Goal: Transaction & Acquisition: Purchase product/service

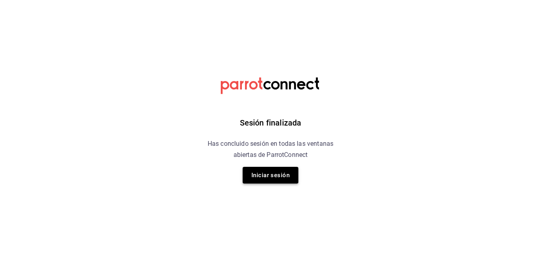
drag, startPoint x: 280, startPoint y: 185, endPoint x: 280, endPoint y: 172, distance: 12.3
click at [280, 182] on div "Sesión finalizada Has concluido sesión en todas las ventanas abiertas de Parrot…" at bounding box center [270, 130] width 201 height 261
click at [280, 171] on button "Iniciar sesión" at bounding box center [271, 175] width 56 height 17
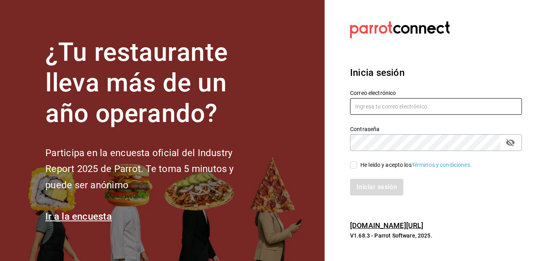
type input "Strana.tepic@hotmail.com"
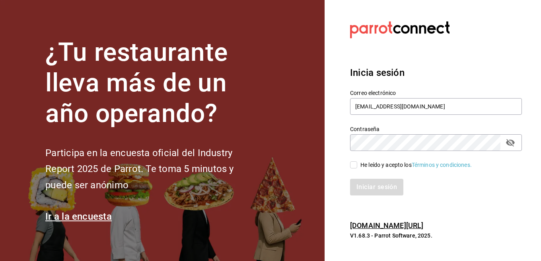
click at [389, 162] on div "He leído y acepto los Términos y condiciones." at bounding box center [415, 165] width 111 height 8
click at [357, 162] on input "He leído y acepto los Términos y condiciones." at bounding box center [353, 165] width 7 height 7
checkbox input "true"
click at [384, 178] on div "Iniciar sesión" at bounding box center [431, 182] width 181 height 26
click at [380, 188] on button "Iniciar sesión" at bounding box center [377, 187] width 54 height 17
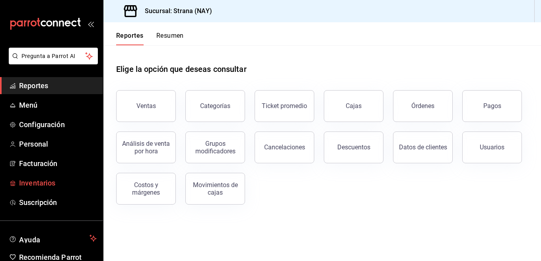
click at [60, 180] on span "Inventarios" at bounding box center [58, 183] width 78 height 11
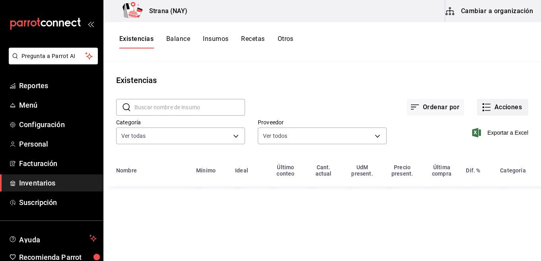
click at [494, 111] on button "Acciones" at bounding box center [502, 107] width 51 height 17
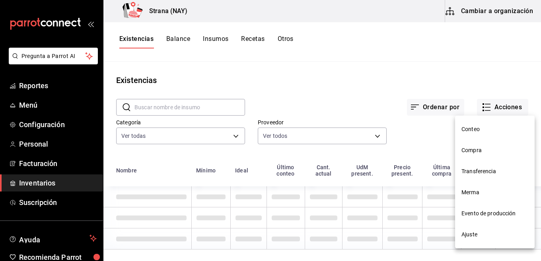
click at [477, 134] on li "Conteo" at bounding box center [495, 129] width 80 height 21
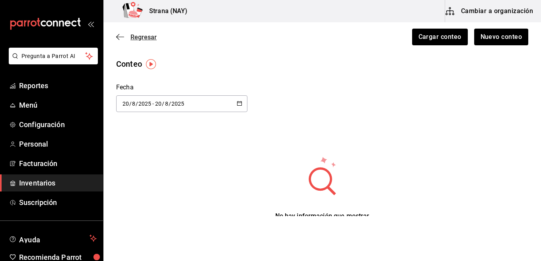
click at [132, 37] on span "Regresar" at bounding box center [144, 37] width 26 height 8
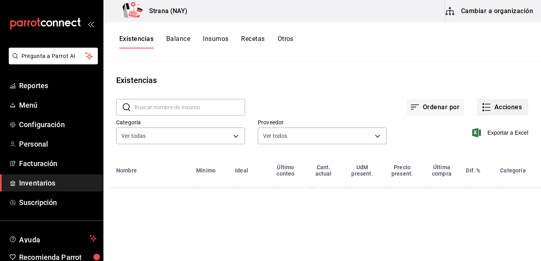
click at [495, 111] on button "Acciones" at bounding box center [502, 107] width 51 height 17
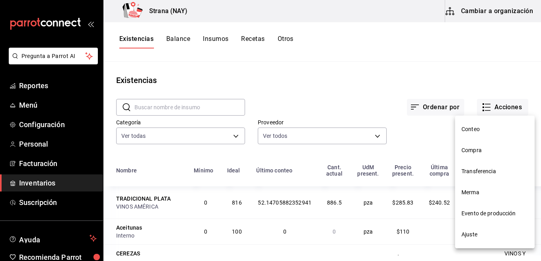
click at [471, 153] on span "Compra" at bounding box center [495, 150] width 67 height 8
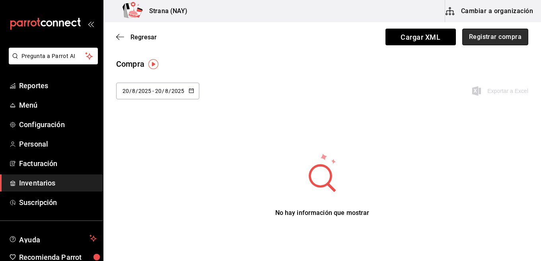
click at [498, 37] on button "Registrar compra" at bounding box center [495, 37] width 66 height 17
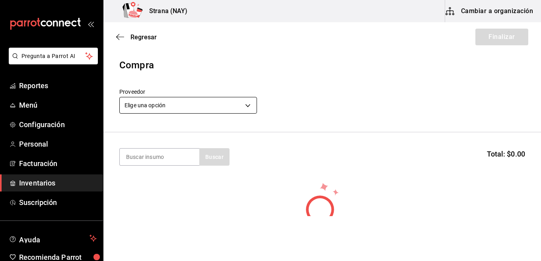
click at [226, 108] on body "Pregunta a Parrot AI Reportes Menú Configuración Personal Facturación Inventari…" at bounding box center [270, 108] width 541 height 216
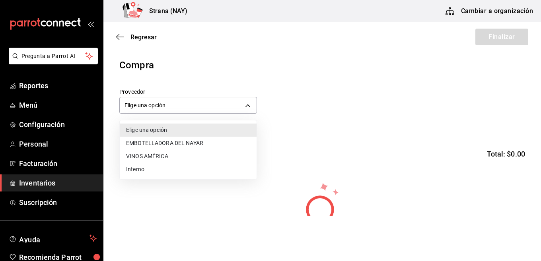
click at [144, 146] on li "EMBOTELLADORA DEL NAYAR" at bounding box center [188, 143] width 137 height 13
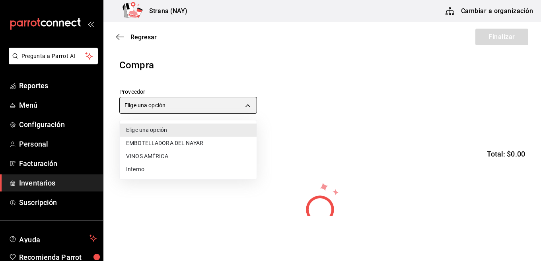
type input "ce5ab5f8-f367-4a5f-89cb-d42ecabf6364"
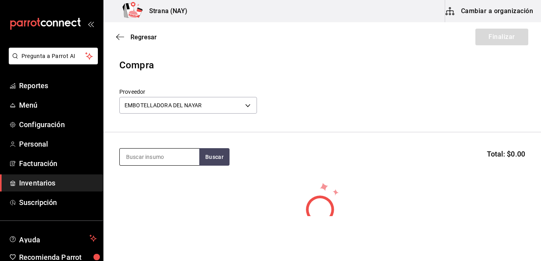
click at [163, 159] on input at bounding box center [160, 157] width 80 height 17
type input "BOTE"
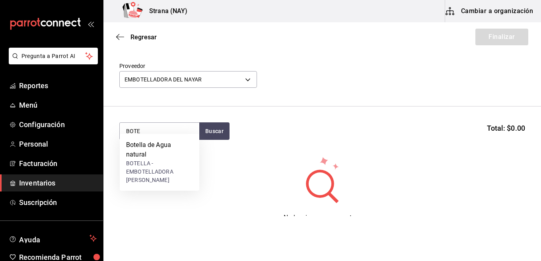
scroll to position [40, 0]
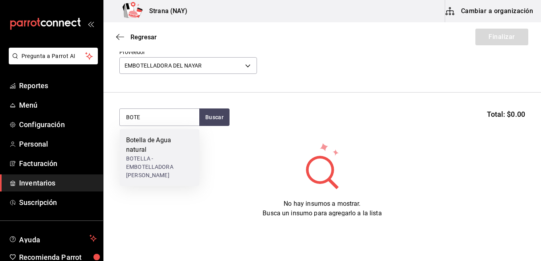
click at [171, 155] on div "BOTELLA - EMBOTELLADORA DEL NAYAR" at bounding box center [159, 167] width 67 height 25
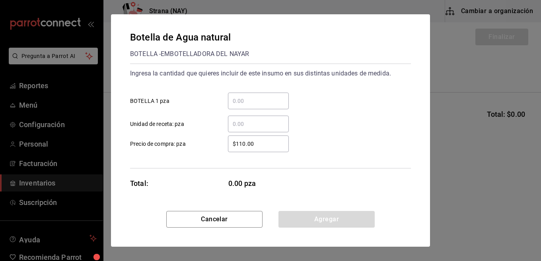
click at [271, 94] on div "​" at bounding box center [258, 101] width 61 height 17
click at [271, 96] on input "​ BOTELLA 1 pza" at bounding box center [258, 101] width 61 height 10
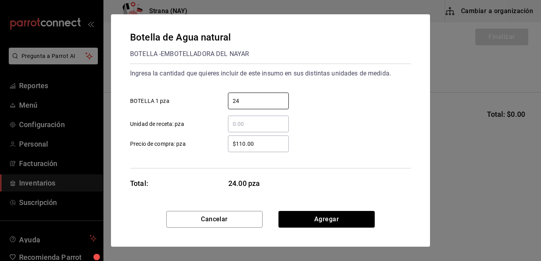
type input "24"
click at [280, 147] on input "$110.00" at bounding box center [258, 144] width 61 height 10
click at [362, 135] on div "$16.67 ​ Precio de compra: pza" at bounding box center [267, 140] width 287 height 23
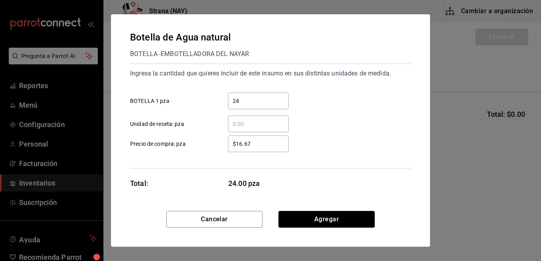
click at [241, 147] on input "$16.67" at bounding box center [258, 144] width 61 height 10
type input "$12.67"
click at [350, 128] on div "​ Unidad de receta: pza" at bounding box center [267, 120] width 287 height 23
click at [341, 220] on button "Agregar" at bounding box center [327, 219] width 96 height 17
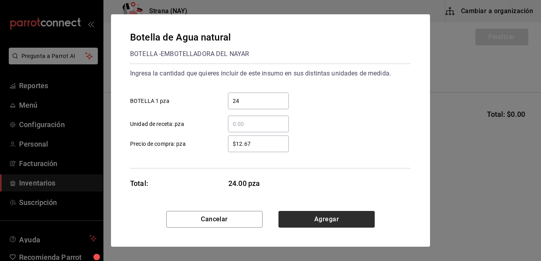
scroll to position [30, 0]
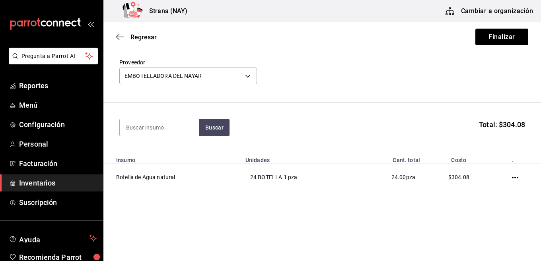
click at [244, 198] on div "Compra Proveedor EMBOTELLADORA DEL NAYAR ce5ab5f8-f367-4a5f-89cb-d42ecabf6364 B…" at bounding box center [322, 116] width 438 height 175
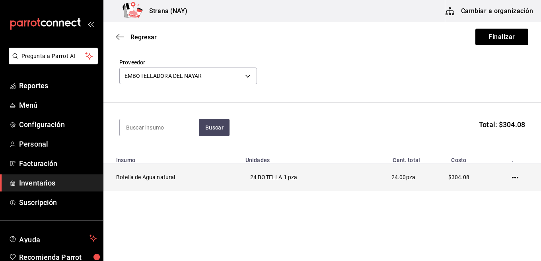
click at [511, 174] on td at bounding box center [517, 177] width 48 height 27
click at [505, 178] on td at bounding box center [517, 177] width 48 height 27
click at [512, 177] on icon "button" at bounding box center [515, 178] width 6 height 6
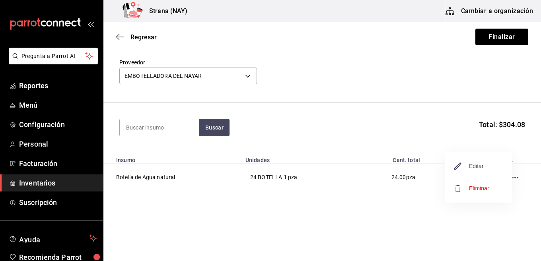
click at [477, 167] on span "Editar" at bounding box center [469, 167] width 29 height 10
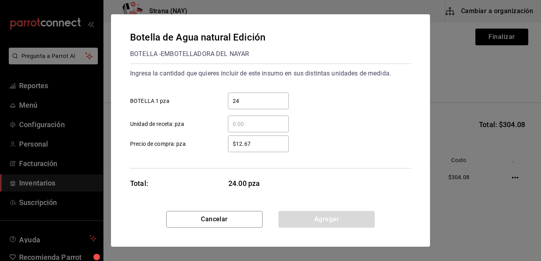
click at [263, 143] on input "$12.67" at bounding box center [258, 144] width 61 height 10
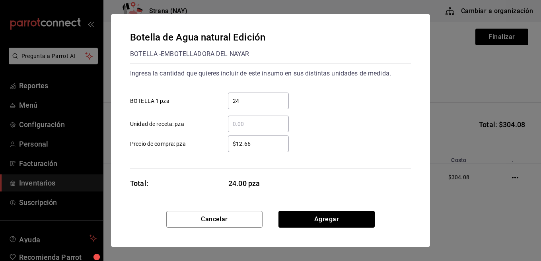
type input "$12.66"
click at [380, 148] on div "$12.66 ​ Precio de compra: pza" at bounding box center [267, 140] width 287 height 23
click at [335, 225] on button "Agregar" at bounding box center [327, 219] width 96 height 17
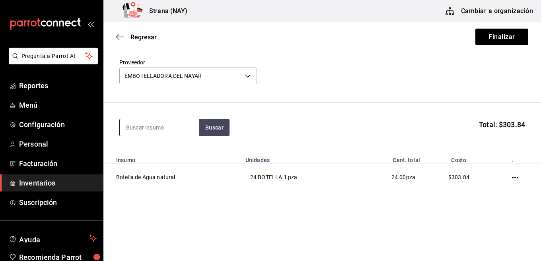
click at [147, 127] on input at bounding box center [160, 127] width 80 height 17
type input "REFRE"
click at [200, 133] on button "Buscar" at bounding box center [214, 128] width 30 height 18
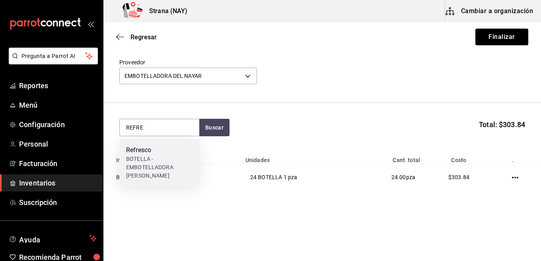
click at [187, 166] on div "BOTELLA - EMBOTELLADORA DEL NAYAR" at bounding box center [159, 167] width 67 height 25
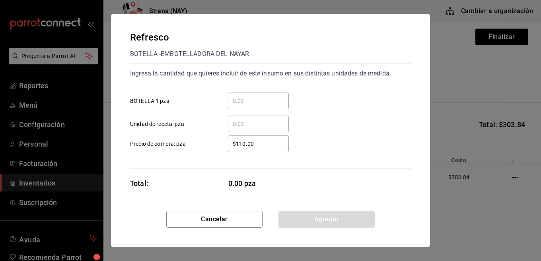
click at [250, 100] on input "​ BOTELLA 1 pza" at bounding box center [258, 101] width 61 height 10
click at [267, 98] on input "​ BOTELLA 1 pza" at bounding box center [258, 101] width 61 height 10
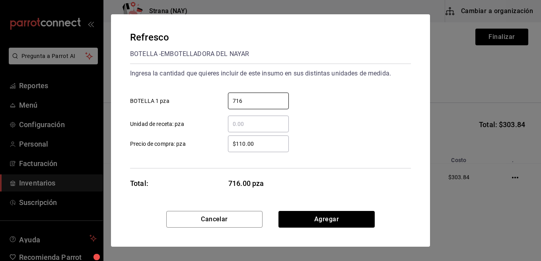
type input "716"
click at [341, 151] on div "$110.00 ​ Precio de compra: pza" at bounding box center [267, 140] width 287 height 23
click at [259, 146] on input "$110.00" at bounding box center [258, 144] width 61 height 10
type input "$16.05"
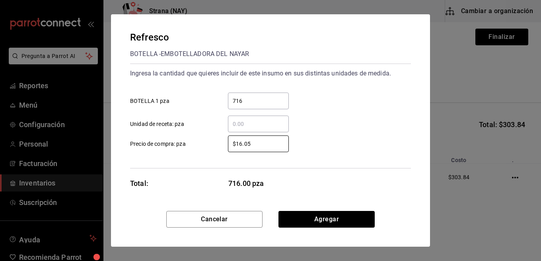
click at [333, 133] on div "$16.05 ​ Precio de compra: pza" at bounding box center [267, 140] width 287 height 23
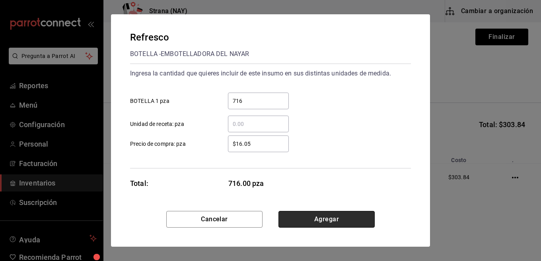
click at [343, 220] on button "Agregar" at bounding box center [327, 219] width 96 height 17
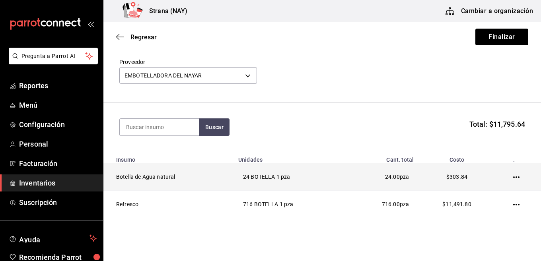
click at [510, 174] on td at bounding box center [518, 177] width 46 height 27
click at [513, 176] on icon "button" at bounding box center [516, 177] width 6 height 6
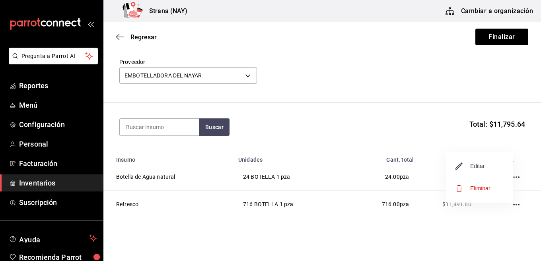
click at [476, 166] on span "Editar" at bounding box center [470, 167] width 29 height 10
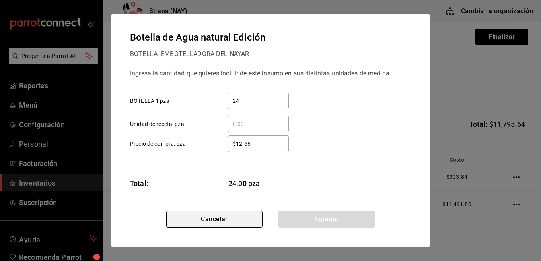
click at [238, 216] on button "Cancelar" at bounding box center [214, 219] width 96 height 17
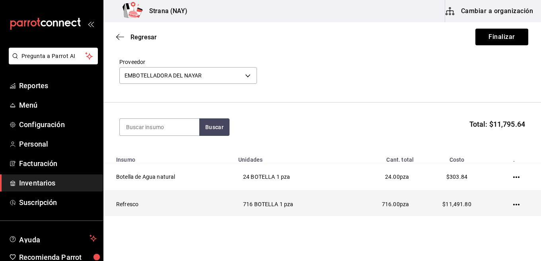
click at [513, 207] on icon "button" at bounding box center [516, 205] width 6 height 6
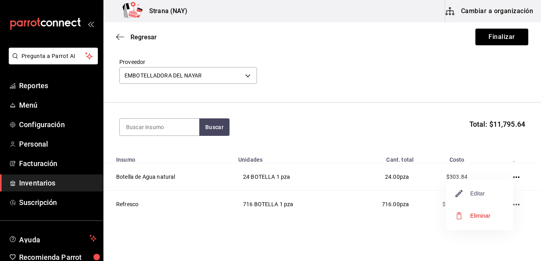
click at [471, 193] on span "Editar" at bounding box center [470, 194] width 29 height 10
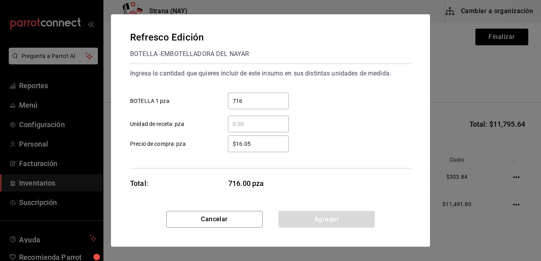
click at [339, 150] on div "$16.05 ​ Precio de compra: pza" at bounding box center [267, 140] width 287 height 23
click at [271, 144] on input "$16.05" at bounding box center [258, 144] width 61 height 10
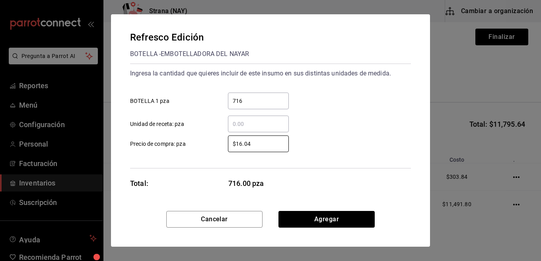
type input "$16.04"
click at [373, 170] on div "Refresco Edición BOTELLA - EMBOTELLADORA DEL NAYAR Ingresa la cantidad que quie…" at bounding box center [270, 112] width 319 height 197
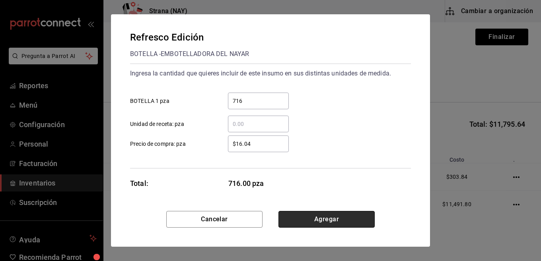
click at [353, 225] on button "Agregar" at bounding box center [327, 219] width 96 height 17
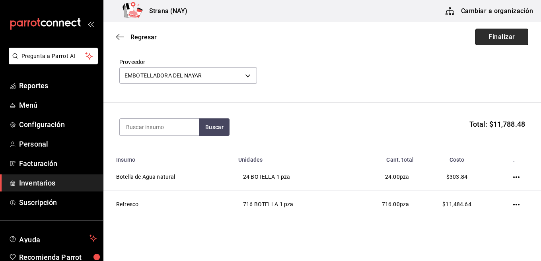
click at [506, 37] on button "Finalizar" at bounding box center [501, 37] width 53 height 17
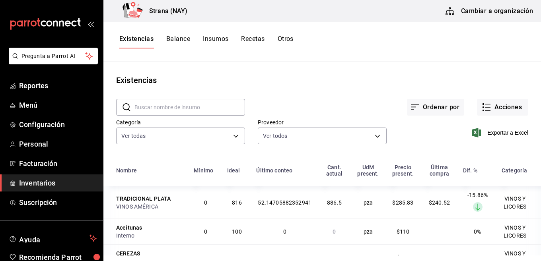
click at [49, 183] on span "Inventarios" at bounding box center [58, 183] width 78 height 11
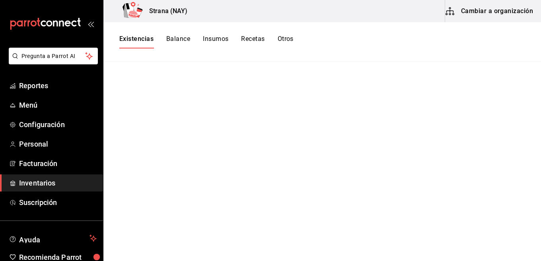
click at [30, 180] on span "Inventarios" at bounding box center [58, 183] width 78 height 11
click at [32, 166] on span "Facturación" at bounding box center [58, 163] width 78 height 11
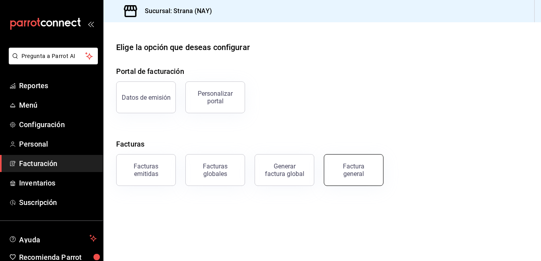
click at [355, 160] on button "Factura general" at bounding box center [354, 170] width 60 height 32
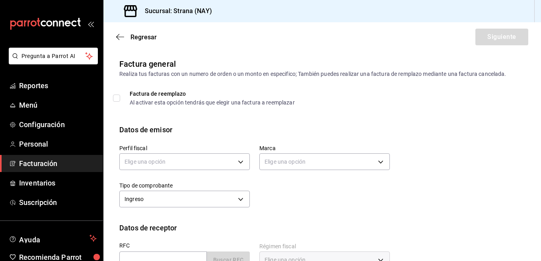
click at [140, 42] on div "Regresar Siguiente" at bounding box center [322, 36] width 438 height 29
click at [143, 38] on span "Regresar" at bounding box center [144, 37] width 26 height 8
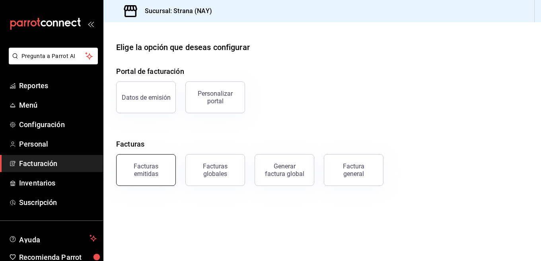
click at [126, 162] on button "Facturas emitidas" at bounding box center [146, 170] width 60 height 32
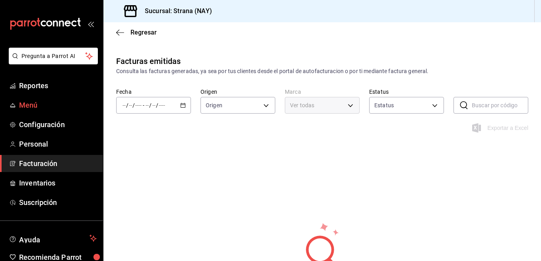
type input "ORDER_INVOICE,GENERAL_INVOICE"
type input "ACTIVE,PENDING_CANCELLATION,CANCELLED,PRE_CANCELLED"
type input "1366c34a-4c58-44fc-8a92-4aa19c38de20"
click at [187, 102] on div "/ / - / /" at bounding box center [153, 105] width 75 height 17
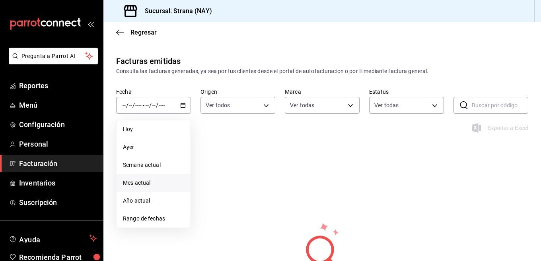
click at [141, 181] on span "Mes actual" at bounding box center [153, 183] width 61 height 8
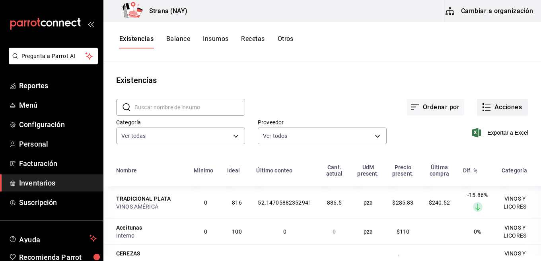
click at [485, 111] on button "Acciones" at bounding box center [502, 107] width 51 height 17
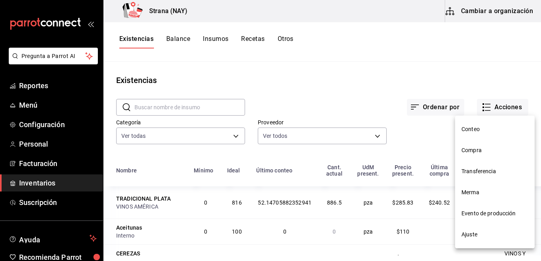
click at [476, 150] on span "Compra" at bounding box center [495, 150] width 67 height 8
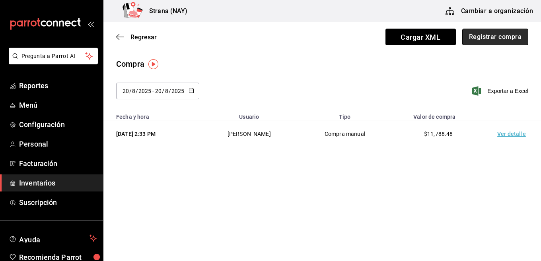
click at [514, 38] on button "Registrar compra" at bounding box center [495, 37] width 66 height 17
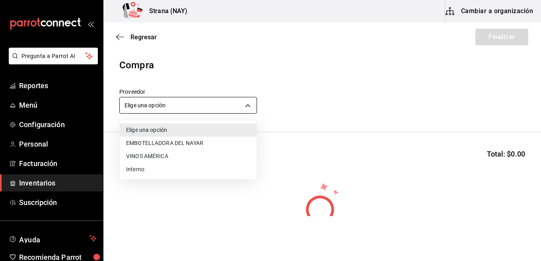
click at [245, 104] on body "Pregunta a Parrot AI Reportes Menú Configuración Personal Facturación Inventari…" at bounding box center [270, 108] width 541 height 216
click at [156, 157] on li "VINOS AMÉRICA" at bounding box center [188, 156] width 137 height 13
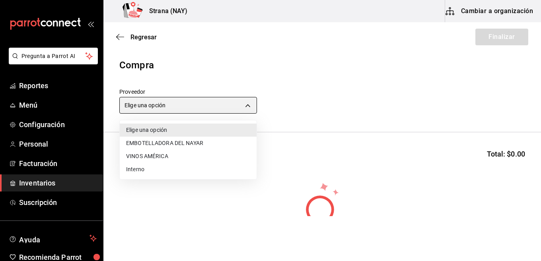
type input "c1fc81f9-06d0-4d4d-9e5c-85766211bedd"
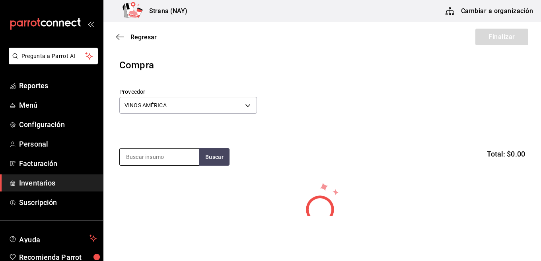
click at [181, 157] on input at bounding box center [160, 157] width 80 height 17
type input "1800"
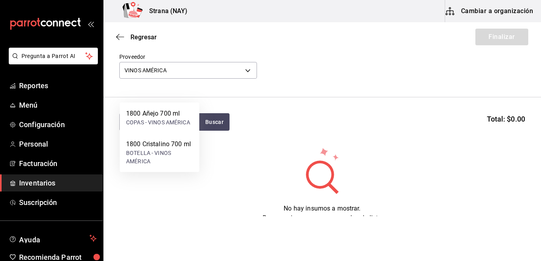
scroll to position [67, 0]
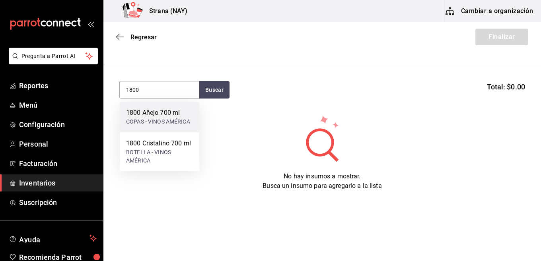
click at [168, 120] on div "COPAS - VINOS AMÉRICA" at bounding box center [158, 122] width 64 height 8
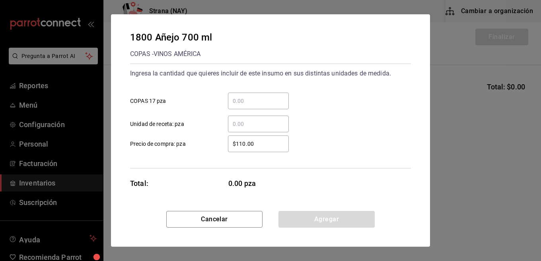
click at [253, 97] on input "​ COPAS 17 pza" at bounding box center [258, 101] width 61 height 10
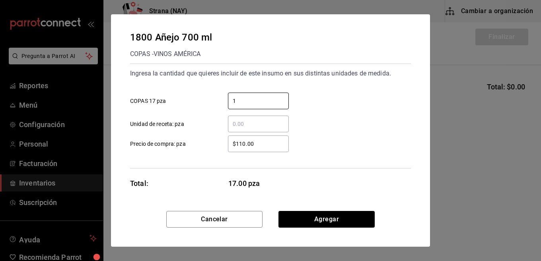
type input "1"
click at [260, 143] on input "$110.00" at bounding box center [258, 144] width 61 height 10
type input "$580.44"
click at [317, 150] on div "$580.44 ​ Precio de compra: pza" at bounding box center [267, 140] width 287 height 23
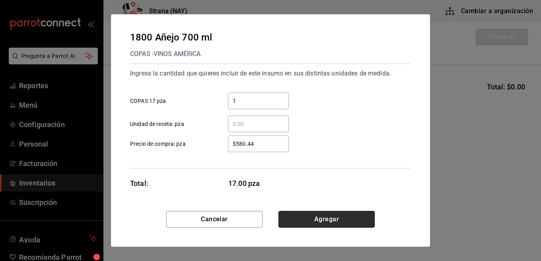
click at [314, 222] on button "Agregar" at bounding box center [327, 219] width 96 height 17
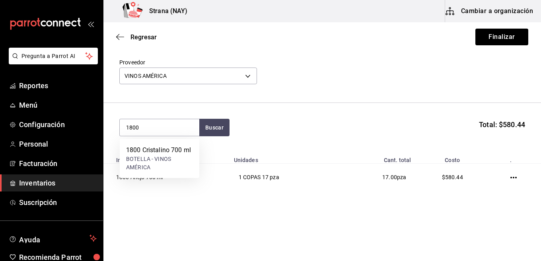
type input "1800"
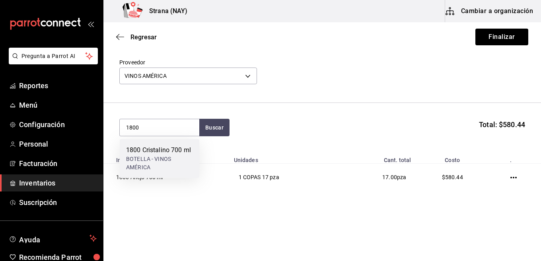
click at [175, 165] on div "BOTELLA - VINOS AMÉRICA" at bounding box center [159, 163] width 67 height 17
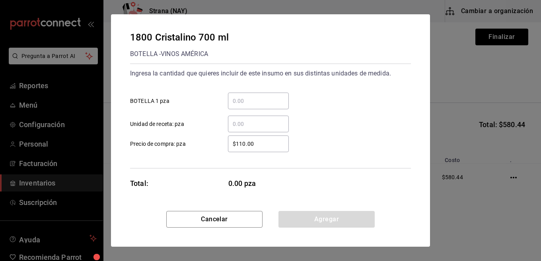
click at [249, 102] on input "​ BOTELLA 1 pza" at bounding box center [258, 101] width 61 height 10
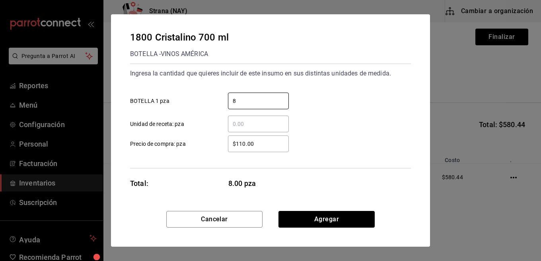
type input "8"
click at [267, 139] on div "$110.00 ​" at bounding box center [258, 144] width 61 height 17
click at [267, 139] on input "$110.00" at bounding box center [258, 144] width 61 height 10
click at [267, 139] on div "$110.00 ​" at bounding box center [258, 144] width 61 height 17
click at [267, 139] on input "$110.00" at bounding box center [258, 144] width 61 height 10
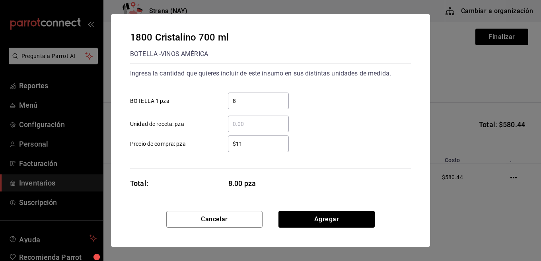
type input "$1"
type input "$559.48"
click at [307, 152] on div "$559.48 ​ Precio de compra: pza" at bounding box center [267, 140] width 287 height 23
click at [323, 222] on button "Agregar" at bounding box center [327, 219] width 96 height 17
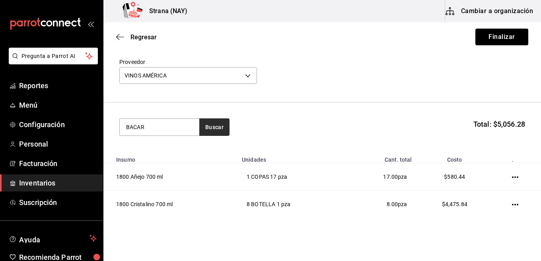
type input "BACAR"
click at [216, 126] on button "Buscar" at bounding box center [214, 128] width 30 height 18
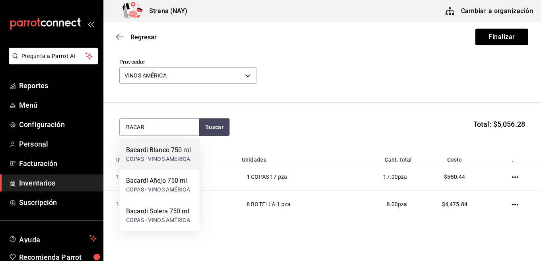
click at [166, 150] on div "Bacardi Blanco 750 ml" at bounding box center [158, 151] width 65 height 10
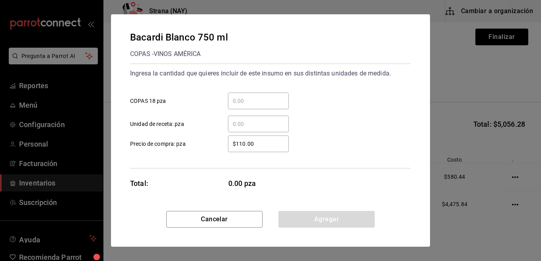
click at [263, 102] on input "​ COPAS 18 pza" at bounding box center [258, 101] width 61 height 10
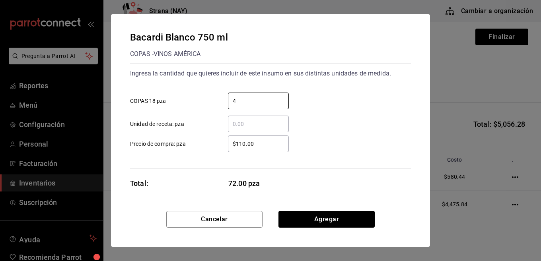
type input "4"
click at [273, 131] on div "​" at bounding box center [258, 124] width 61 height 17
click at [273, 129] on input "​ Unidad de receta: pza" at bounding box center [258, 124] width 61 height 10
click at [277, 148] on input "$110.00" at bounding box center [258, 144] width 61 height 10
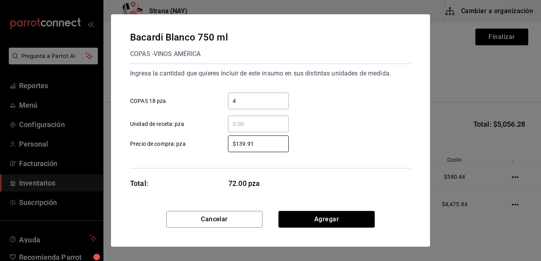
type input "$139.91"
click at [361, 164] on div "Ingresa la cantidad que quieres incluir de este insumo en sus distintas unidade…" at bounding box center [270, 116] width 281 height 105
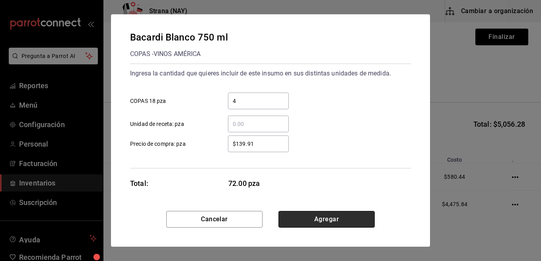
click at [338, 218] on button "Agregar" at bounding box center [327, 219] width 96 height 17
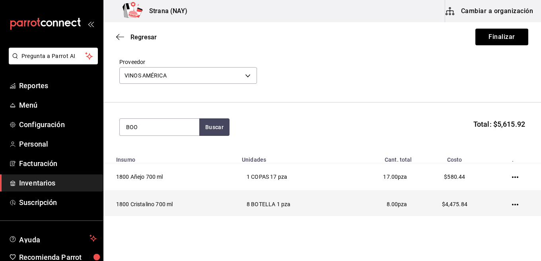
type input "BOO"
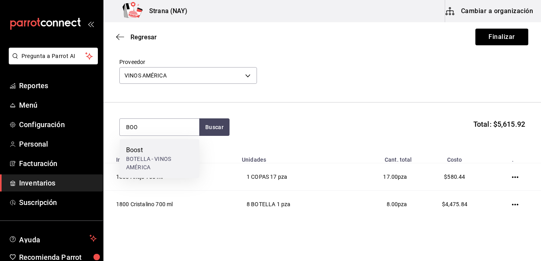
click at [134, 151] on div "Boost" at bounding box center [159, 151] width 67 height 10
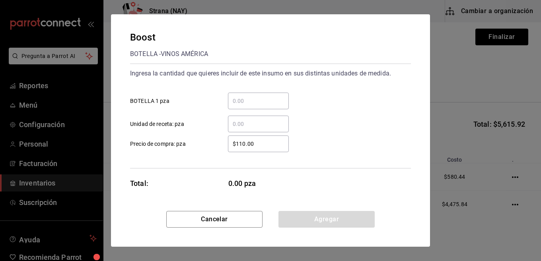
click at [264, 104] on input "​ BOTELLA 1 pza" at bounding box center [258, 101] width 61 height 10
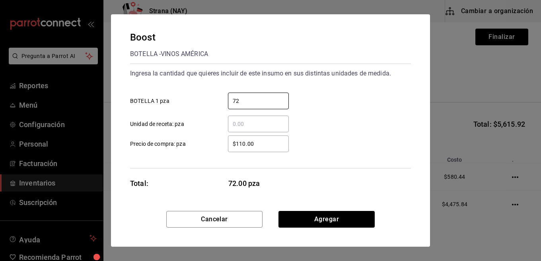
type input "72"
click at [261, 143] on input "$110.00" at bounding box center [258, 144] width 61 height 10
type input "$14.91"
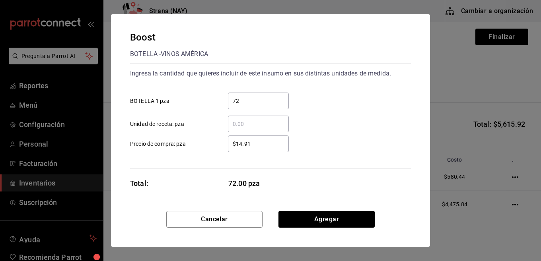
click at [343, 127] on div "​ Unidad de receta: pza" at bounding box center [267, 120] width 287 height 23
click at [362, 218] on button "Agregar" at bounding box center [327, 219] width 96 height 17
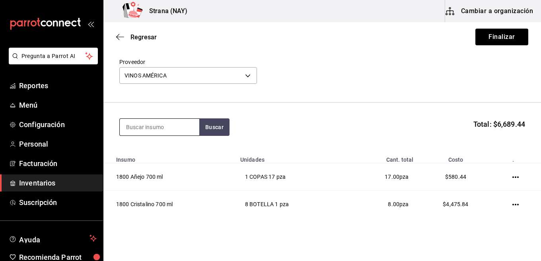
click at [179, 134] on input at bounding box center [160, 127] width 80 height 17
type input "1"
type input "BUCHA"
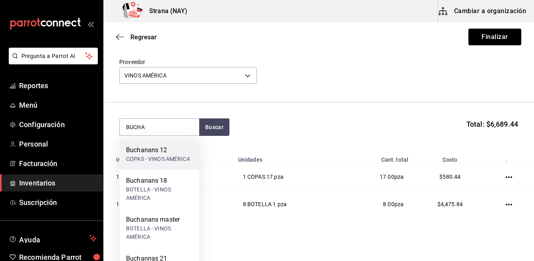
click at [170, 162] on div "COPAS - VINOS AMÉRICA" at bounding box center [158, 159] width 64 height 8
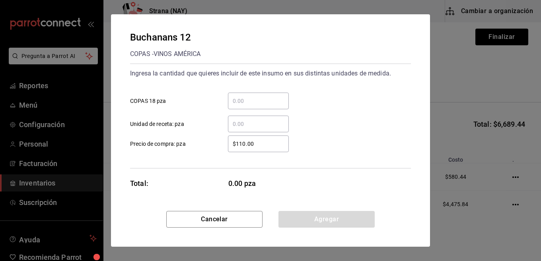
click at [266, 99] on input "​ COPAS 18 pza" at bounding box center [258, 101] width 61 height 10
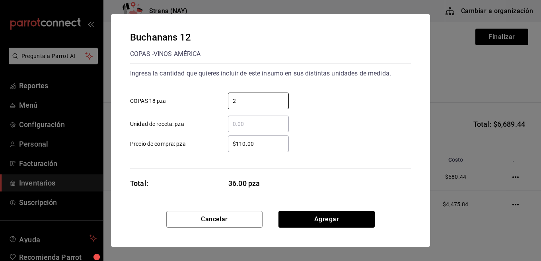
type input "2"
click at [269, 146] on input "$110.00" at bounding box center [258, 144] width 61 height 10
type input "$591.72"
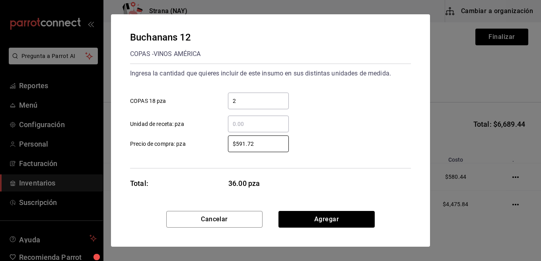
click at [325, 150] on div "$591.72 ​ Precio de compra: pza" at bounding box center [267, 140] width 287 height 23
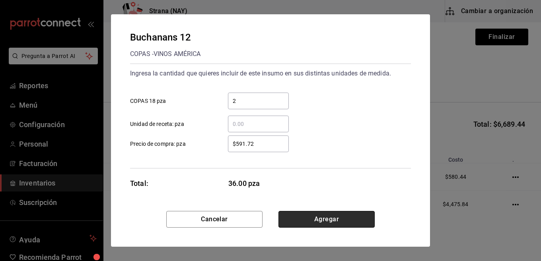
click at [329, 216] on button "Agregar" at bounding box center [327, 219] width 96 height 17
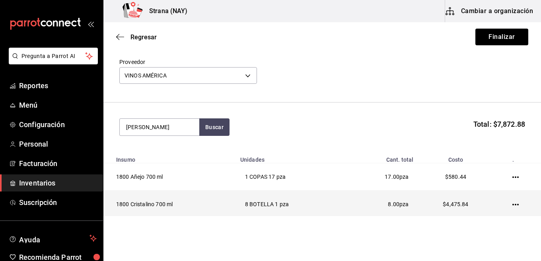
type input "DON JU"
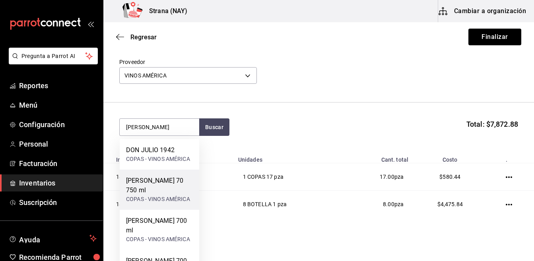
click at [171, 195] on div "COPAS - VINOS AMÉRICA" at bounding box center [159, 199] width 67 height 8
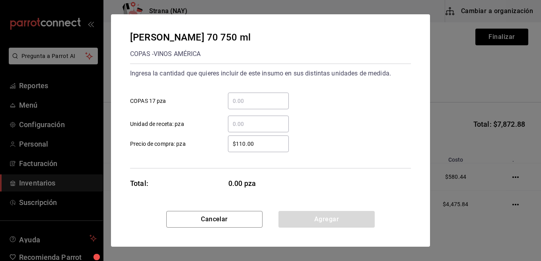
click at [263, 102] on input "​ COPAS 17 pza" at bounding box center [258, 101] width 61 height 10
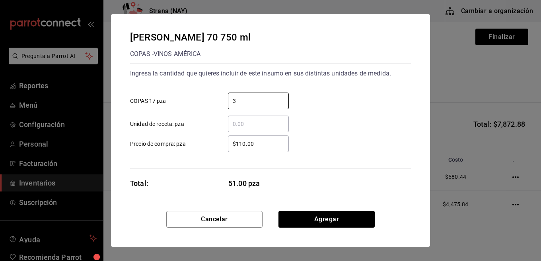
type input "3"
click at [263, 148] on input "$110.00" at bounding box center [258, 144] width 61 height 10
type input "$680.17"
click at [349, 149] on div "$680.17 ​ Precio de compra: pza" at bounding box center [267, 140] width 287 height 23
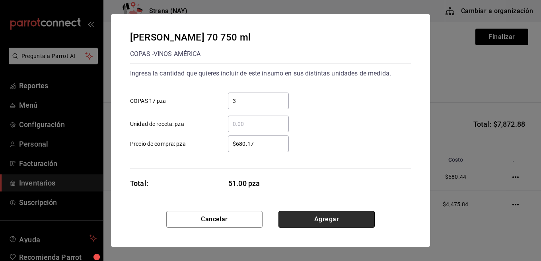
click at [337, 226] on button "Agregar" at bounding box center [327, 219] width 96 height 17
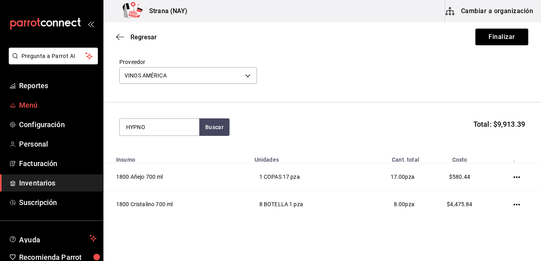
type input "HYPNO"
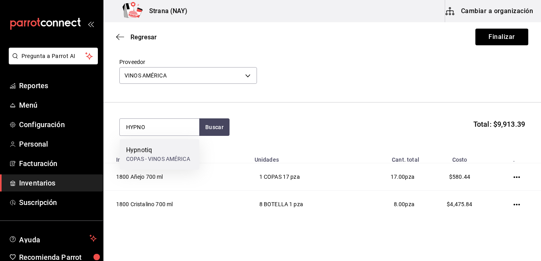
click at [156, 156] on div "COPAS - VINOS AMÉRICA" at bounding box center [158, 159] width 64 height 8
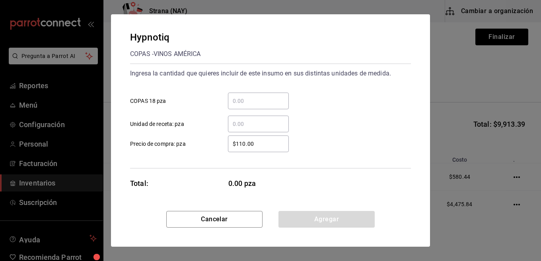
click at [254, 102] on input "​ COPAS 18 pza" at bounding box center [258, 101] width 61 height 10
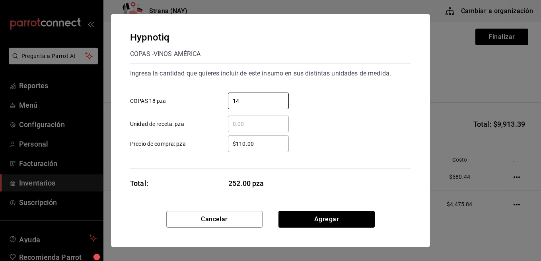
type input "14"
click at [279, 144] on input "$110.00" at bounding box center [258, 144] width 61 height 10
type input "$517.24"
click at [321, 150] on div "$517.24 ​ Precio de compra: pza" at bounding box center [267, 140] width 287 height 23
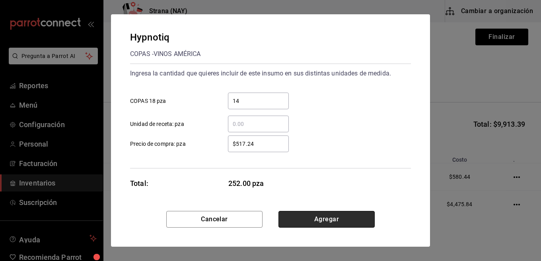
click at [325, 213] on button "Agregar" at bounding box center [327, 219] width 96 height 17
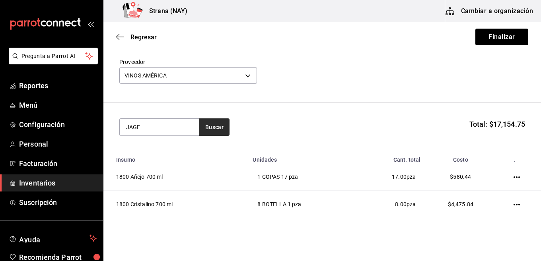
type input "JAGE"
click at [203, 126] on button "Buscar" at bounding box center [214, 128] width 30 height 18
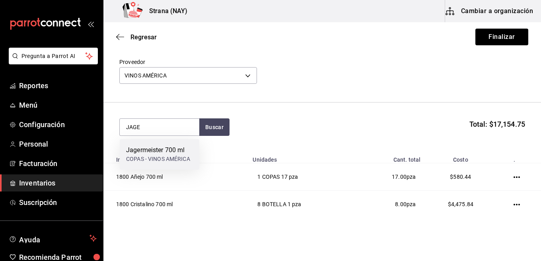
click at [185, 159] on div "COPAS - VINOS AMÉRICA" at bounding box center [158, 159] width 64 height 8
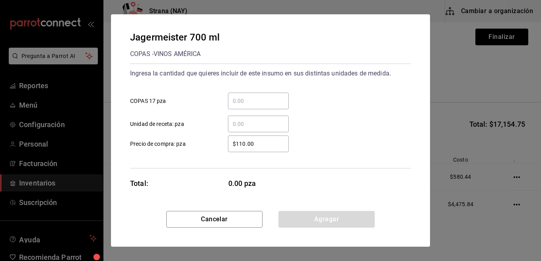
click at [282, 102] on input "​ COPAS 17 pza" at bounding box center [258, 101] width 61 height 10
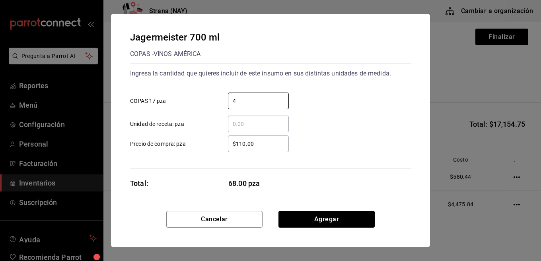
type input "4"
click at [284, 140] on input "$110.00" at bounding box center [258, 144] width 61 height 10
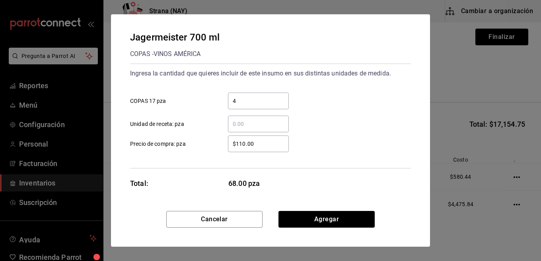
type input "$6"
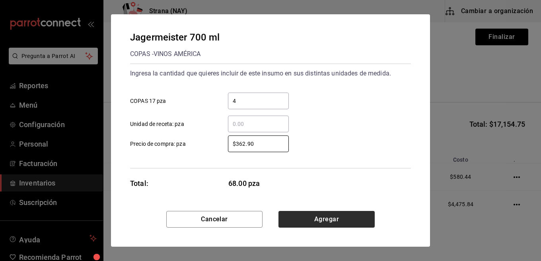
type input "$362.90"
click at [364, 223] on button "Agregar" at bounding box center [327, 219] width 96 height 17
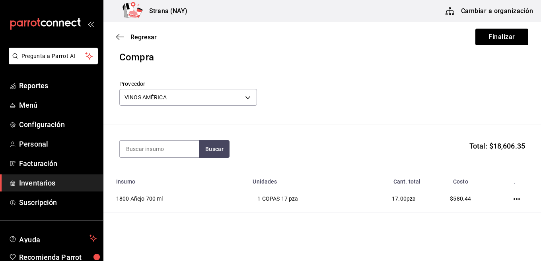
scroll to position [0, 0]
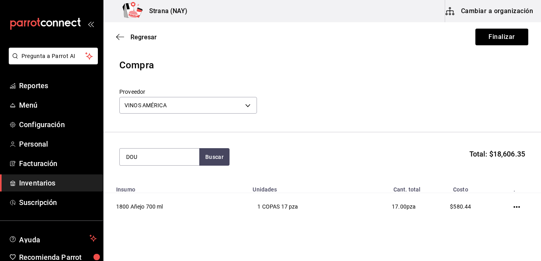
type input "DOU"
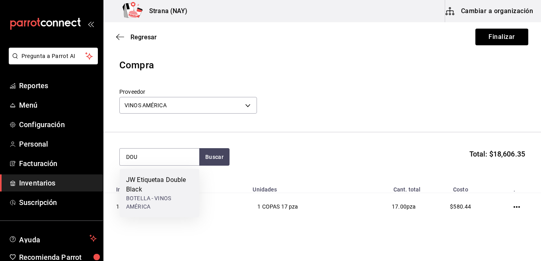
click at [140, 190] on div "JW Etiquetaa Double Black" at bounding box center [159, 184] width 67 height 19
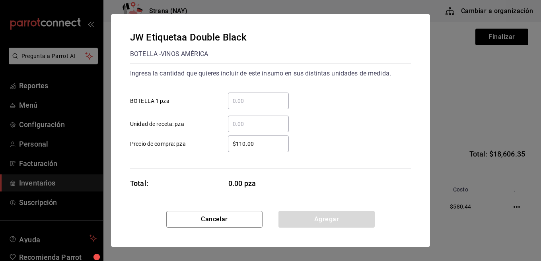
click at [285, 101] on input "​ BOTELLA 1 pza" at bounding box center [258, 101] width 61 height 10
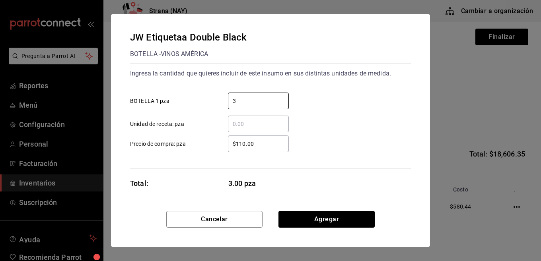
type input "3"
click at [276, 144] on input "$110.00" at bounding box center [258, 144] width 61 height 10
type input "$1,076.55"
click at [371, 152] on div "$1,076.55 ​ Precio de compra: pza" at bounding box center [267, 140] width 287 height 23
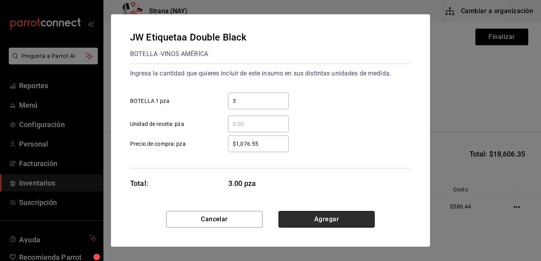
click at [352, 220] on button "Agregar" at bounding box center [327, 219] width 96 height 17
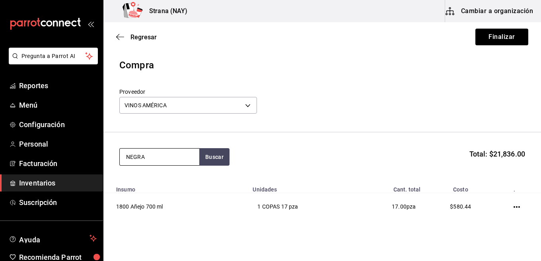
type input "NEGRA"
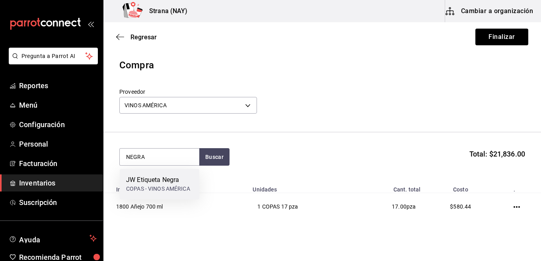
click at [168, 194] on div "JW Etiqueta Negra COPAS - VINOS AMÉRICA" at bounding box center [160, 184] width 80 height 31
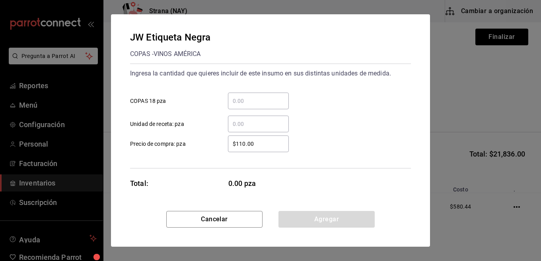
click at [259, 101] on input "​ COPAS 18 pza" at bounding box center [258, 101] width 61 height 10
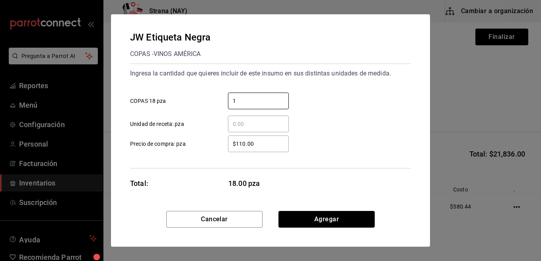
type input "1"
click at [261, 142] on input "$110.00" at bounding box center [258, 144] width 61 height 10
type input "$740.52"
click at [362, 134] on div "$740.52 ​ Precio de compra: pza" at bounding box center [267, 140] width 287 height 23
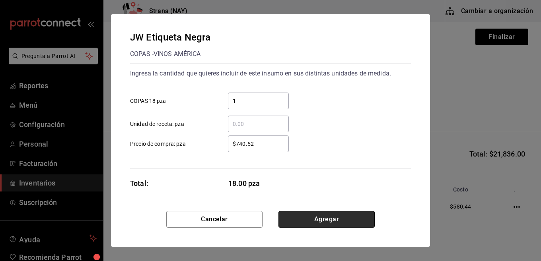
click at [366, 219] on button "Agregar" at bounding box center [327, 219] width 96 height 17
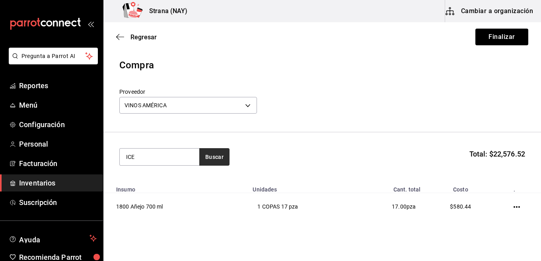
type input "ICE"
click at [217, 162] on button "Buscar" at bounding box center [214, 157] width 30 height 18
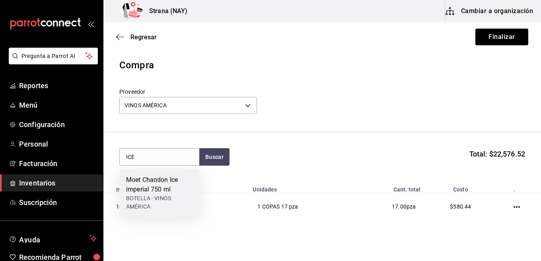
click at [164, 189] on div "Moet Chandon Ice imperial 750 ml" at bounding box center [159, 184] width 67 height 19
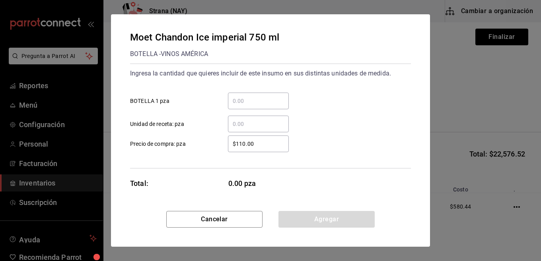
click at [263, 96] on input "​ BOTELLA 1 pza" at bounding box center [258, 101] width 61 height 10
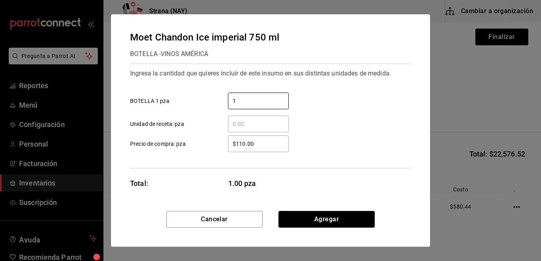
type input "1"
click at [261, 148] on input "$110.00" at bounding box center [258, 144] width 61 height 10
type input "$1,442.66"
click at [333, 190] on div "Moet Chandon Ice imperial 750 ml BOTELLA - VINOS AMÉRICA Ingresa la cantidad qu…" at bounding box center [270, 112] width 319 height 197
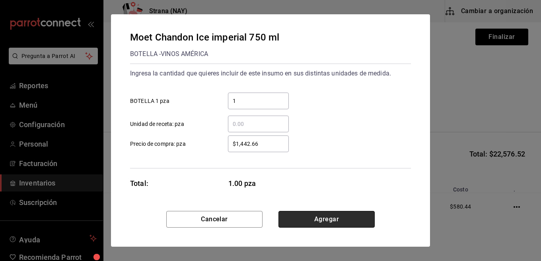
click at [329, 220] on button "Agregar" at bounding box center [327, 219] width 96 height 17
click at [329, 216] on html "Pregunta a Parrot AI Reportes Menú Configuración Personal Facturación Inventari…" at bounding box center [270, 108] width 541 height 216
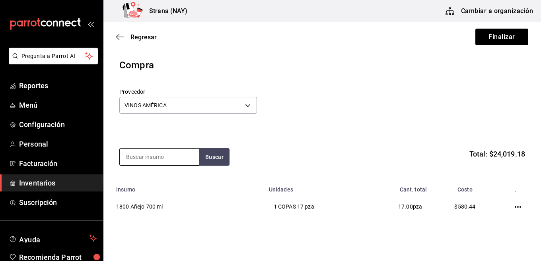
click at [128, 156] on input at bounding box center [160, 157] width 80 height 17
type input "ROSE"
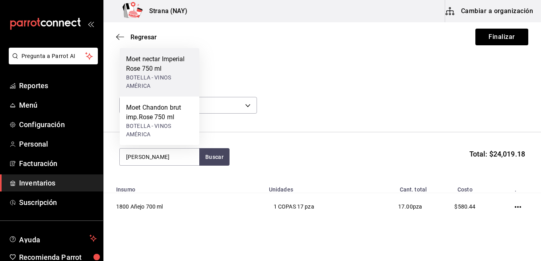
click at [150, 70] on div "Moet nectar Imperial Rose 750 ml" at bounding box center [159, 64] width 67 height 19
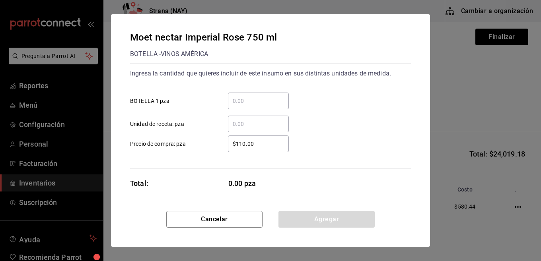
click at [253, 108] on div "​" at bounding box center [258, 101] width 61 height 17
click at [253, 106] on input "​ BOTELLA 1 pza" at bounding box center [258, 101] width 61 height 10
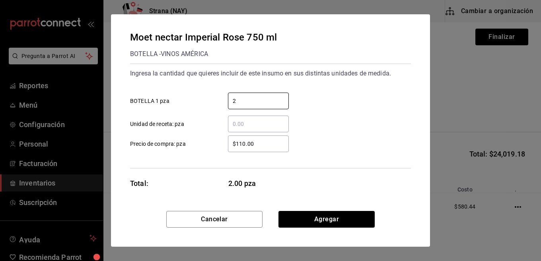
type input "2"
click at [265, 150] on div "$110.00 ​" at bounding box center [258, 144] width 61 height 17
click at [265, 149] on input "$110.00" at bounding box center [258, 144] width 61 height 10
click at [265, 150] on div "$110.00 ​" at bounding box center [258, 144] width 61 height 17
click at [265, 149] on input "$110.00" at bounding box center [258, 144] width 61 height 10
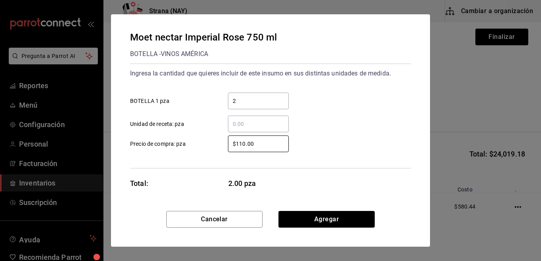
drag, startPoint x: 271, startPoint y: 142, endPoint x: 146, endPoint y: 148, distance: 125.1
click at [146, 148] on label "$110.00 ​ Precio de compra: pza" at bounding box center [209, 144] width 159 height 17
type input "$1,489.73"
click at [342, 151] on div "$1,489.73 ​ Precio de compra: pza" at bounding box center [267, 140] width 287 height 23
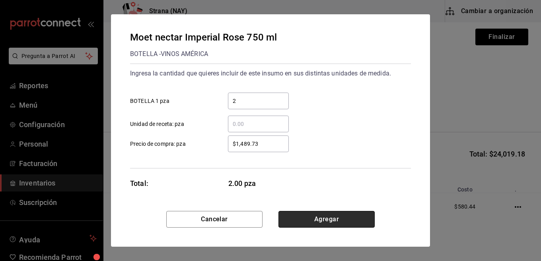
click at [329, 224] on button "Agregar" at bounding box center [327, 219] width 96 height 17
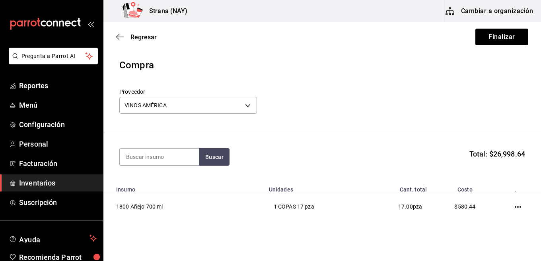
click at [145, 169] on section "Buscar Total: $26,998.64" at bounding box center [322, 156] width 438 height 49
click at [147, 160] on input at bounding box center [160, 157] width 80 height 17
type input "DOBEL"
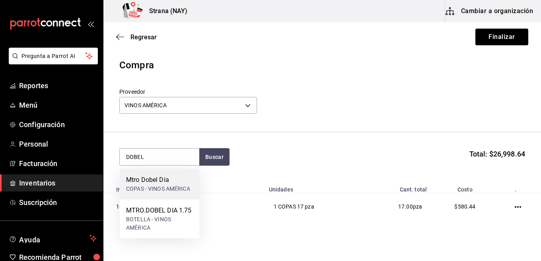
click at [145, 185] on div "COPAS - VINOS AMÉRICA" at bounding box center [158, 189] width 64 height 8
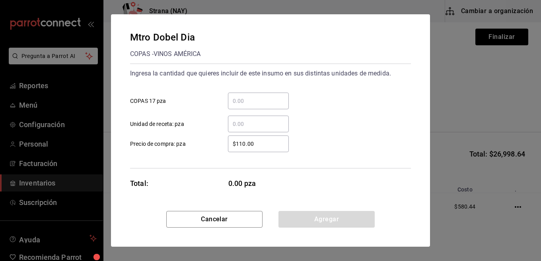
click at [255, 99] on input "​ COPAS 17 pza" at bounding box center [258, 101] width 61 height 10
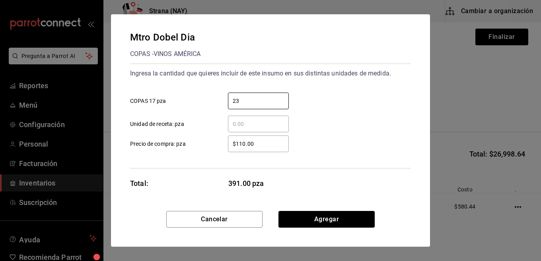
type input "23"
click at [279, 141] on input "$110.00" at bounding box center [258, 144] width 61 height 10
type input "$504.31"
click at [310, 181] on div "Mtro Dobel Dia COPAS - VINOS AMÉRICA Ingresa la cantidad que quieres incluir de…" at bounding box center [270, 112] width 319 height 197
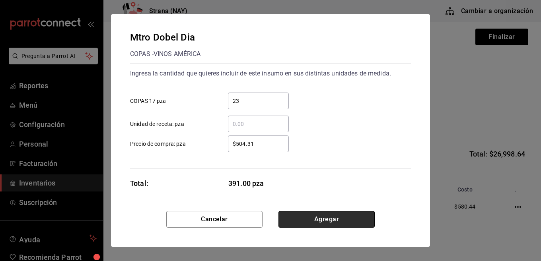
click at [317, 217] on button "Agregar" at bounding box center [327, 219] width 96 height 17
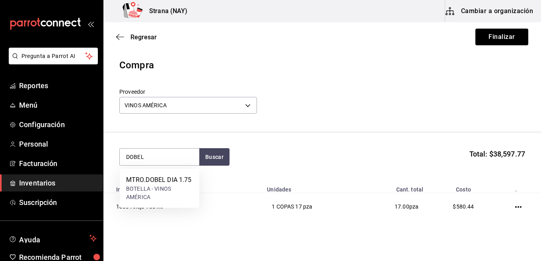
type input "DOBEL"
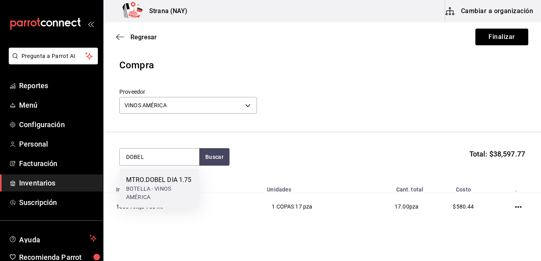
click at [156, 181] on div "MTRO.DOBEL DIA 1.75" at bounding box center [159, 180] width 67 height 10
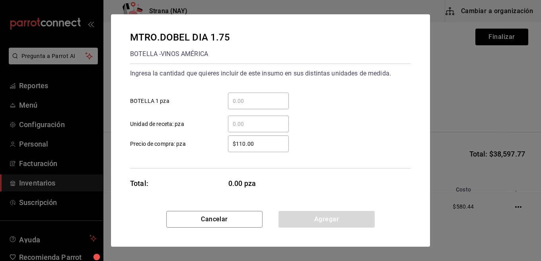
click at [258, 106] on div "​" at bounding box center [258, 101] width 61 height 17
click at [258, 106] on input "​ BOTELLA 1 pza" at bounding box center [258, 101] width 61 height 10
click at [258, 106] on div "​" at bounding box center [258, 101] width 61 height 17
click at [258, 106] on input "​ BOTELLA 1 pza" at bounding box center [258, 101] width 61 height 10
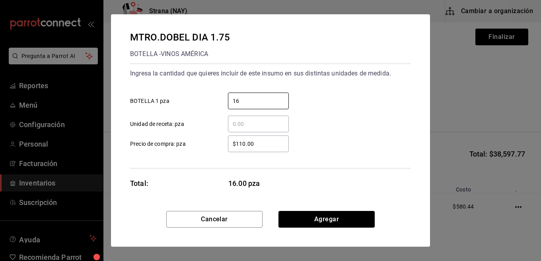
type input "16"
click at [269, 147] on input "$110.00" at bounding box center [258, 144] width 61 height 10
type input "$1,355.59"
click at [339, 139] on div "$1,355.59 ​ Precio de compra: pza" at bounding box center [267, 140] width 287 height 23
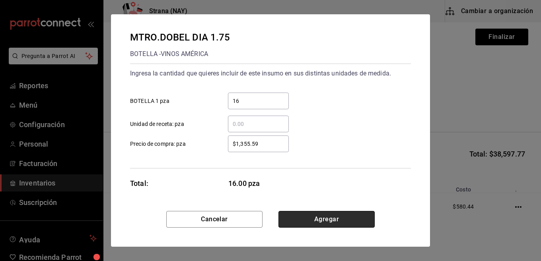
click at [334, 222] on button "Agregar" at bounding box center [327, 219] width 96 height 17
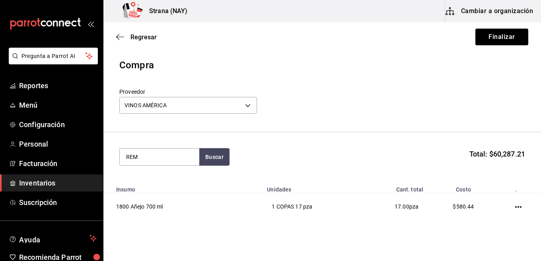
type input "REM"
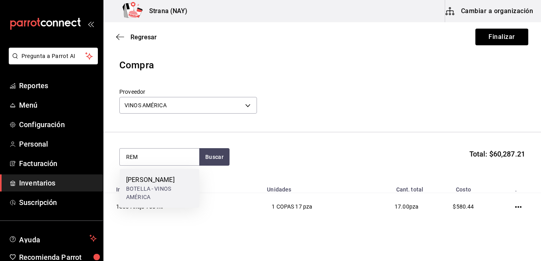
click at [146, 196] on div "BOTELLA - VINOS AMÉRICA" at bounding box center [159, 193] width 67 height 17
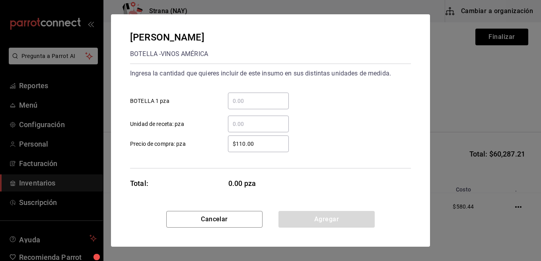
click at [253, 95] on div "​" at bounding box center [258, 101] width 61 height 17
click at [253, 96] on input "​ BOTELLA 1 pza" at bounding box center [258, 101] width 61 height 10
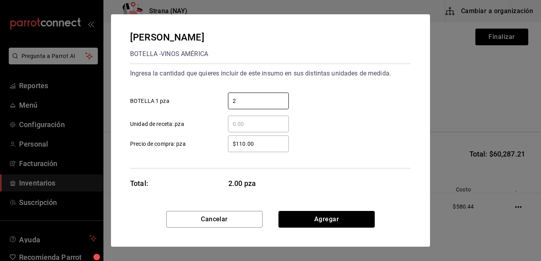
type input "2"
click at [258, 142] on input "$110.00" at bounding box center [258, 144] width 61 height 10
type input "$943.34"
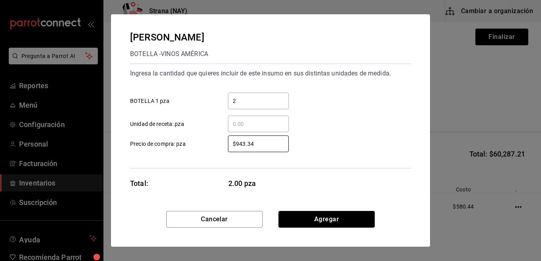
click at [331, 137] on div "$943.34 ​ Precio de compra: pza" at bounding box center [267, 140] width 287 height 23
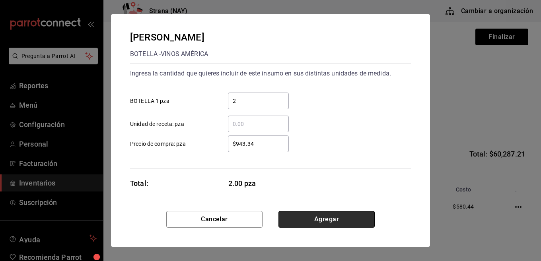
click at [329, 218] on button "Agregar" at bounding box center [327, 219] width 96 height 17
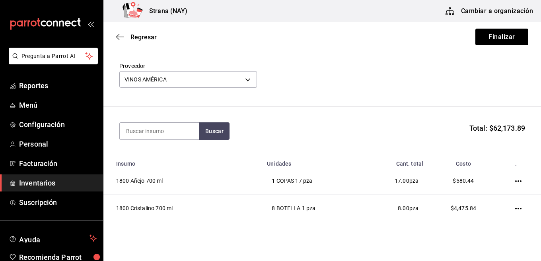
scroll to position [40, 0]
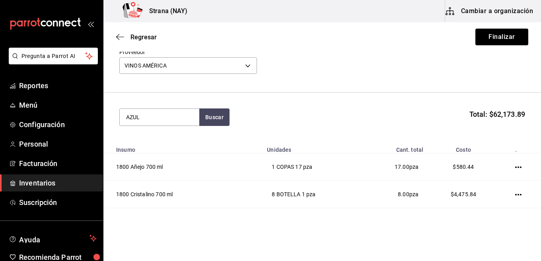
type input "AZUL"
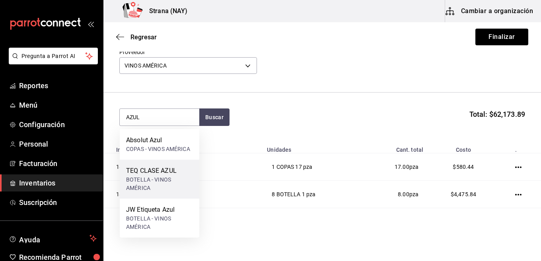
click at [161, 181] on div "BOTELLA - VINOS AMÉRICA" at bounding box center [159, 184] width 67 height 17
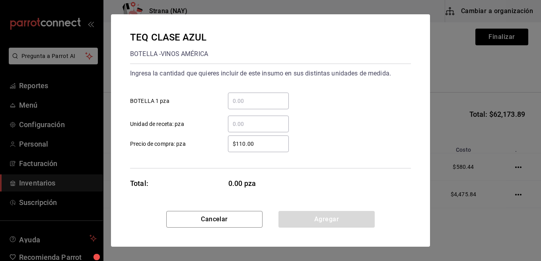
click at [254, 99] on input "​ BOTELLA 1 pza" at bounding box center [258, 101] width 61 height 10
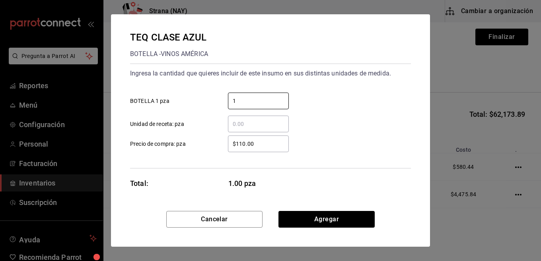
type input "1"
click at [271, 143] on input "$110.00" at bounding box center [258, 144] width 61 height 10
type input "$2,869.64"
click at [349, 144] on div "$2,869.64 ​ Precio de compra: pza" at bounding box center [267, 140] width 287 height 23
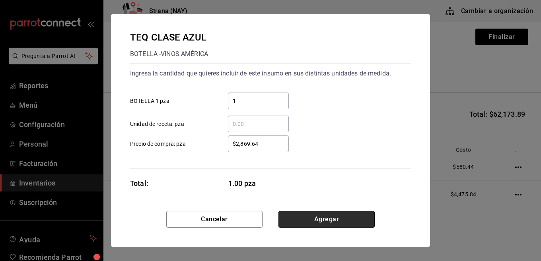
click at [348, 216] on button "Agregar" at bounding box center [327, 219] width 96 height 17
click at [348, 216] on td "4 COPAS 18 pza" at bounding box center [310, 221] width 97 height 27
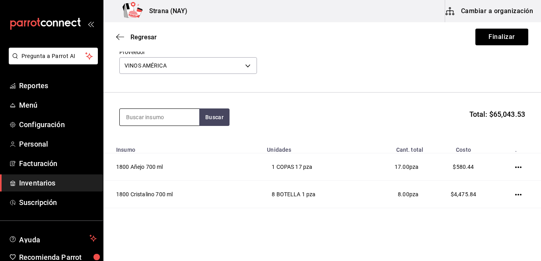
click at [160, 111] on input at bounding box center [160, 117] width 80 height 17
type input "O"
type input "PLATA"
click at [207, 114] on button "Buscar" at bounding box center [214, 118] width 30 height 18
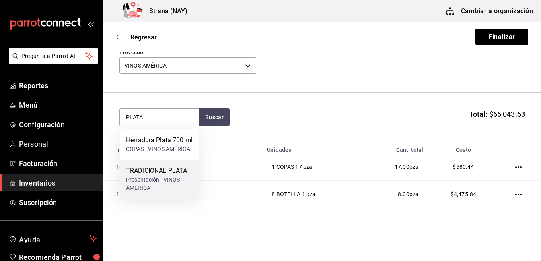
click at [168, 178] on div "Presentación - VINOS AMÉRICA" at bounding box center [159, 184] width 67 height 17
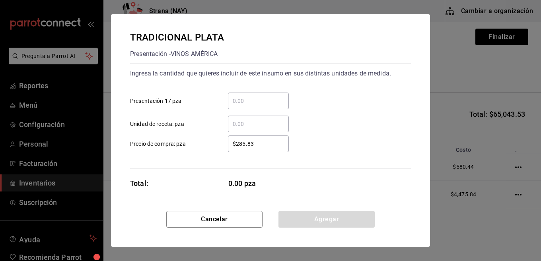
click at [276, 103] on input "​ Presentación 17 pza" at bounding box center [258, 101] width 61 height 10
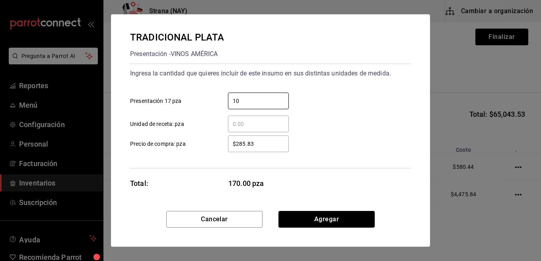
type input "10"
click at [263, 152] on div "$285.83 ​" at bounding box center [258, 144] width 61 height 17
click at [263, 149] on input "$285.83" at bounding box center [258, 144] width 61 height 10
click at [263, 149] on div "$285.83 ​" at bounding box center [258, 144] width 61 height 17
click at [263, 149] on input "$285.83" at bounding box center [258, 144] width 61 height 10
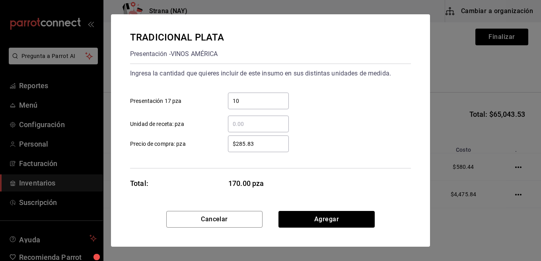
click at [263, 149] on div "$285.83 ​" at bounding box center [258, 144] width 61 height 17
click at [263, 149] on input "$285.83" at bounding box center [258, 144] width 61 height 10
click at [264, 147] on input "$285.83" at bounding box center [258, 144] width 61 height 10
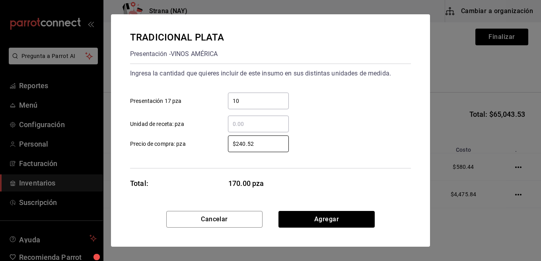
type input "$240.52"
click at [394, 144] on div "$240.52 ​ Precio de compra: pza" at bounding box center [267, 140] width 287 height 23
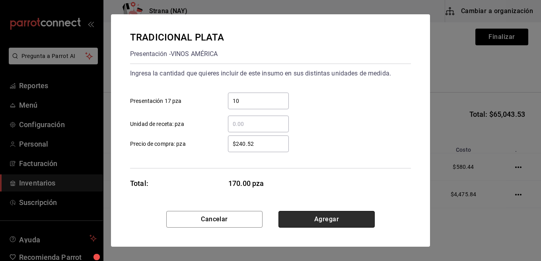
click at [330, 217] on button "Agregar" at bounding box center [327, 219] width 96 height 17
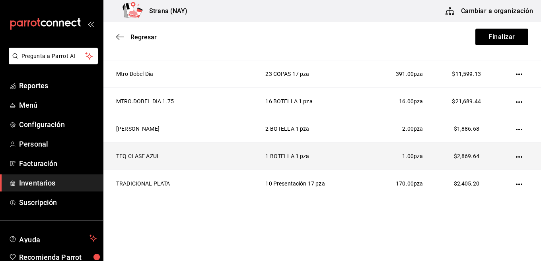
scroll to position [469, 0]
